Goal: Information Seeking & Learning: Learn about a topic

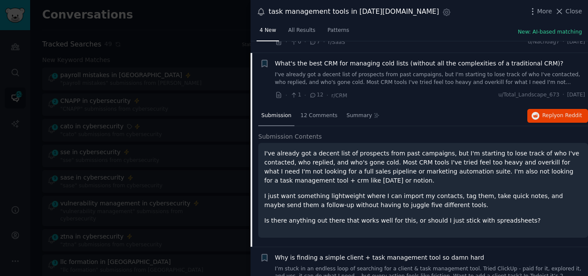
scroll to position [112, 0]
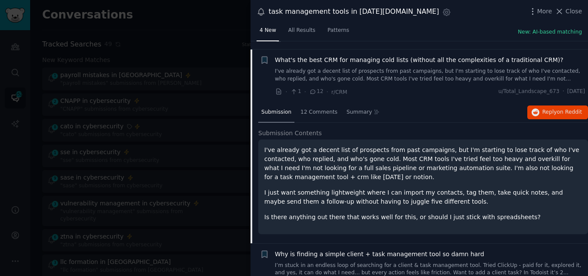
click at [407, 56] on span "What's the best CRM for managing cold lists (without all the complexities of a …" at bounding box center [419, 60] width 289 height 9
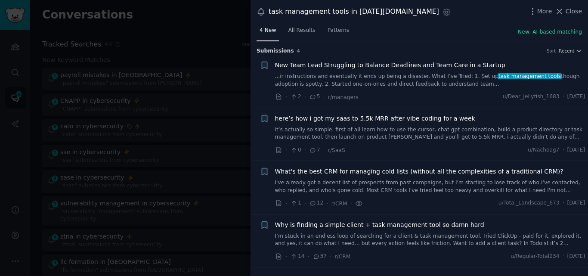
click at [402, 243] on link "I’m stuck in an endless loop of searching for a client & task management tool. …" at bounding box center [430, 240] width 311 height 15
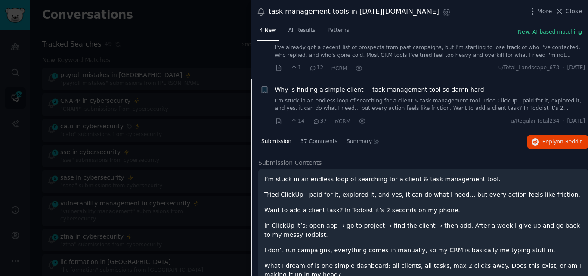
scroll to position [160, 0]
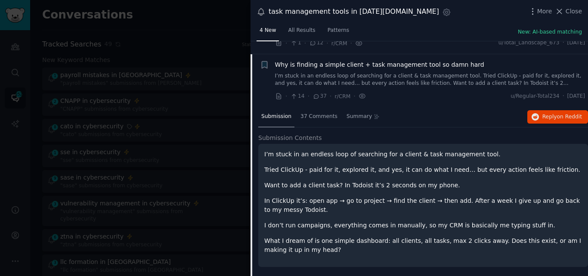
click at [342, 62] on span "Why is finding a simple client + task management tool so damn hard" at bounding box center [379, 64] width 209 height 9
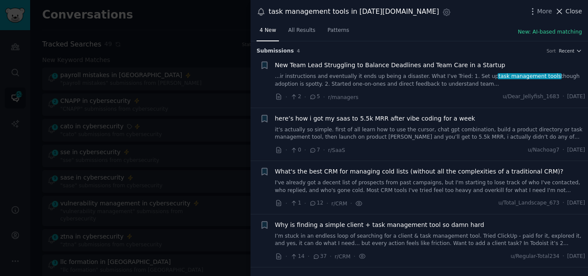
click at [572, 13] on span "Close" at bounding box center [574, 11] width 16 height 9
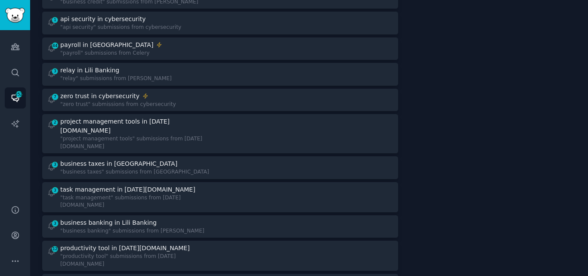
scroll to position [297, 0]
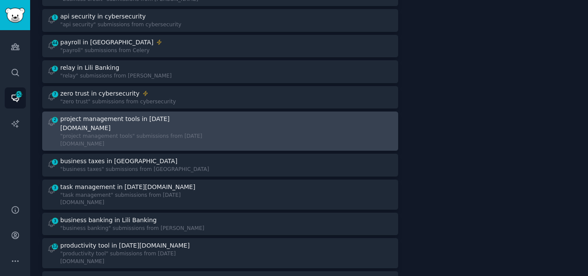
click at [175, 115] on div "project management tools in [DATE][DOMAIN_NAME]" at bounding box center [137, 124] width 154 height 18
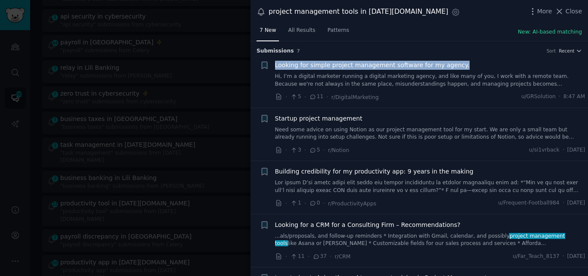
drag, startPoint x: 460, startPoint y: 64, endPoint x: 276, endPoint y: 65, distance: 183.5
click at [276, 65] on div "Looking for simple project management software for my agency." at bounding box center [430, 65] width 311 height 9
copy span "Looking for simple project management software for my agency."
click at [332, 64] on span "Looking for simple project management software for my agency." at bounding box center [372, 65] width 195 height 9
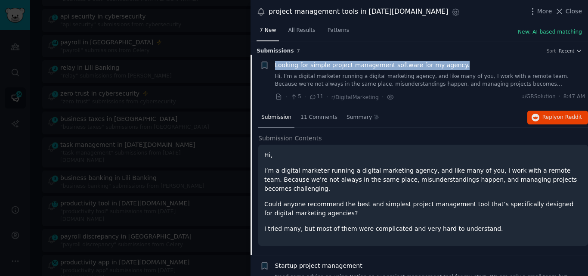
scroll to position [14, 0]
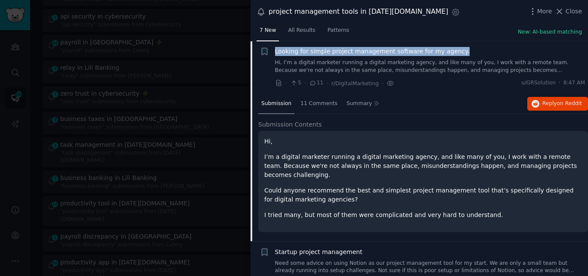
click at [311, 52] on span "Looking for simple project management software for my agency." at bounding box center [372, 51] width 195 height 9
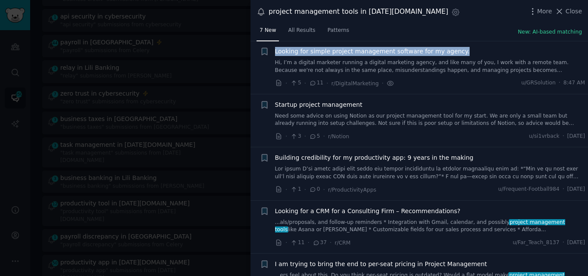
click at [313, 213] on span "Looking for a CRM for a Consulting Firm – Recommendations?" at bounding box center [368, 211] width 186 height 9
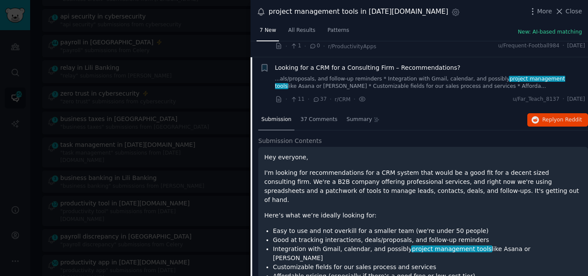
scroll to position [173, 0]
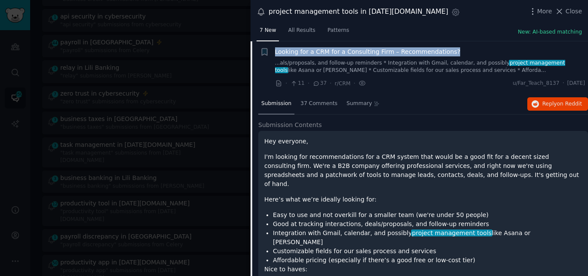
drag, startPoint x: 454, startPoint y: 50, endPoint x: 274, endPoint y: 52, distance: 180.1
click at [274, 52] on div "+ Looking for a CRM for a Consulting Firm – Recommendations? ...als/proposals, …" at bounding box center [423, 67] width 326 height 41
copy span "Looking for a CRM for a Consulting Firm – Recommendations?"
